Goal: Task Accomplishment & Management: Manage account settings

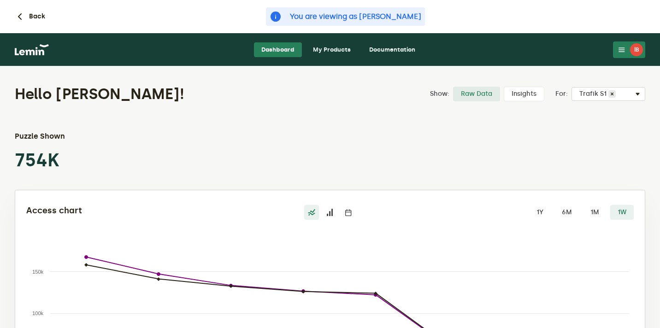
click at [340, 45] on link "My Products" at bounding box center [331, 49] width 53 height 15
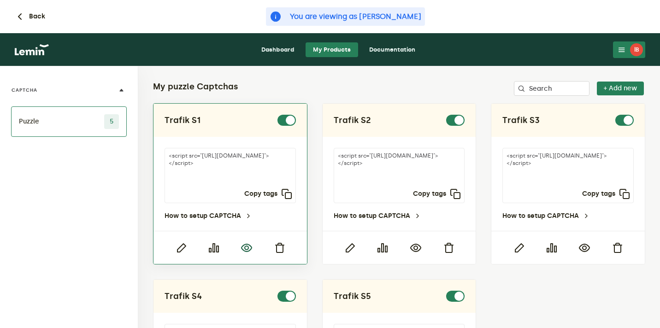
click at [246, 244] on icon "button" at bounding box center [246, 247] width 11 height 11
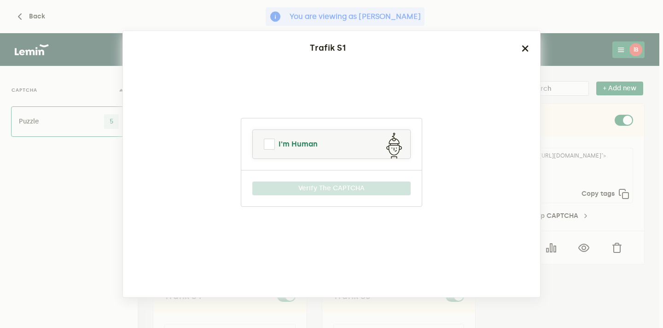
click at [357, 138] on link "I'm Human" at bounding box center [332, 144] width 158 height 22
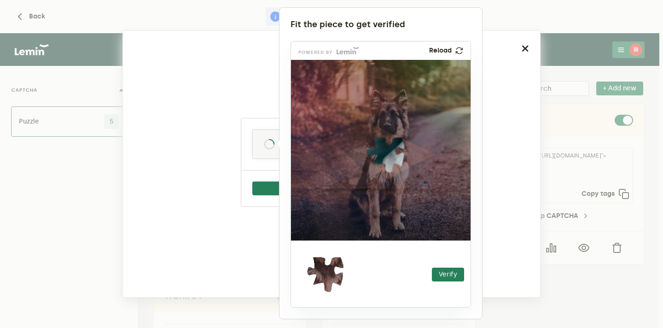
click at [575, 89] on div at bounding box center [331, 164] width 663 height 328
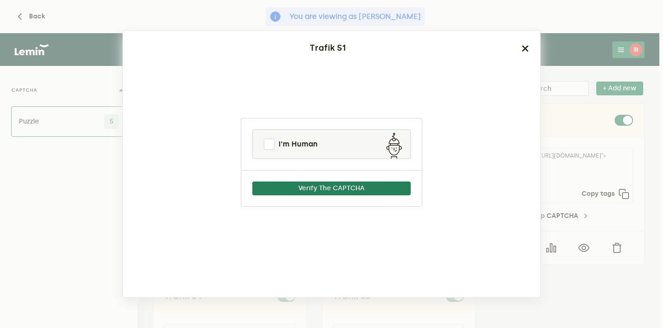
click at [575, 89] on ngb-modal-window "Trafik S1 I'm Human Verify The CAPTCHA" at bounding box center [331, 164] width 663 height 328
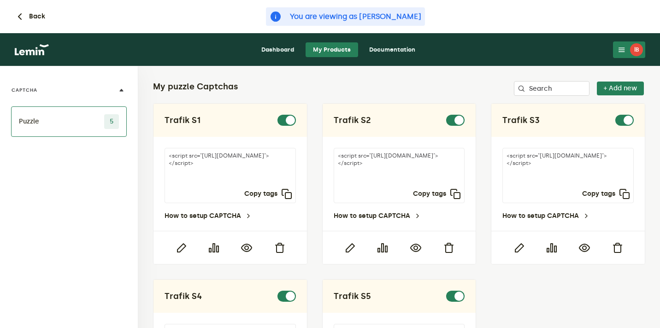
click at [634, 61] on nav "Dashboard My Products Documentation İB [PERSON_NAME] Beşli [EMAIL_ADDRESS][DOMA…" at bounding box center [330, 49] width 660 height 33
click at [634, 56] on button "İB" at bounding box center [629, 49] width 32 height 17
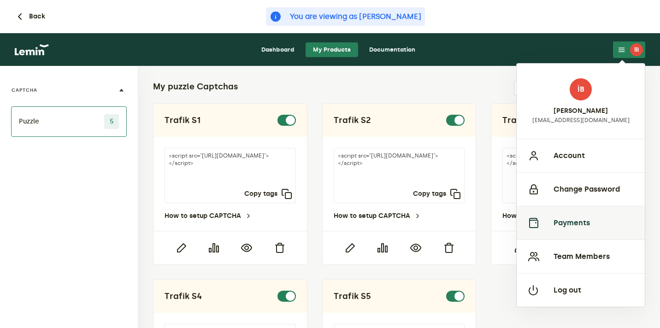
click at [564, 224] on button "Payments" at bounding box center [580, 223] width 128 height 34
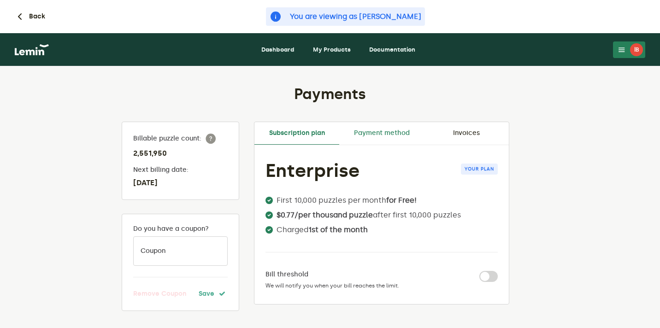
click at [384, 133] on link "Payment method" at bounding box center [381, 133] width 85 height 22
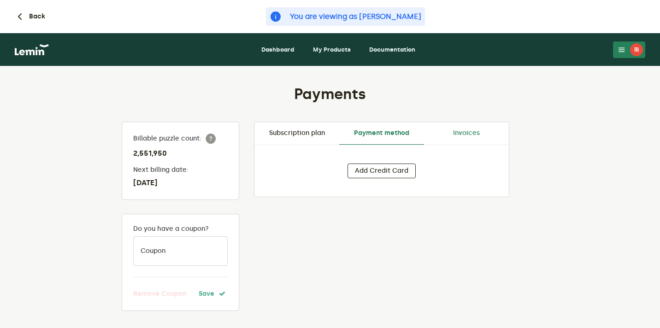
click at [464, 135] on link "Invoices" at bounding box center [466, 133] width 85 height 22
